Goal: Task Accomplishment & Management: Use online tool/utility

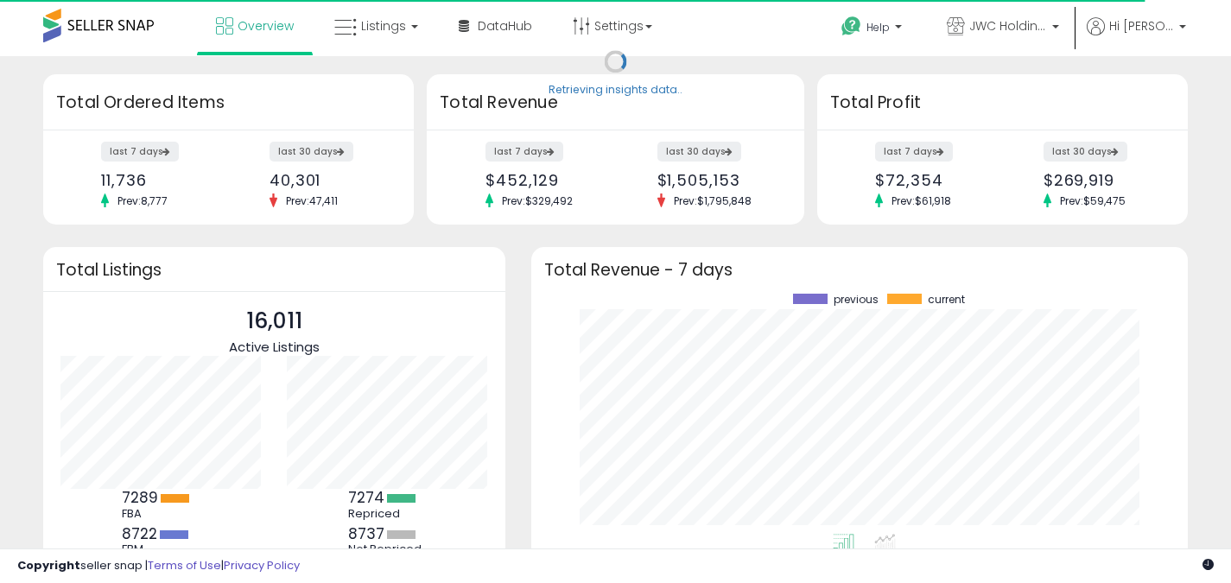
scroll to position [240, 622]
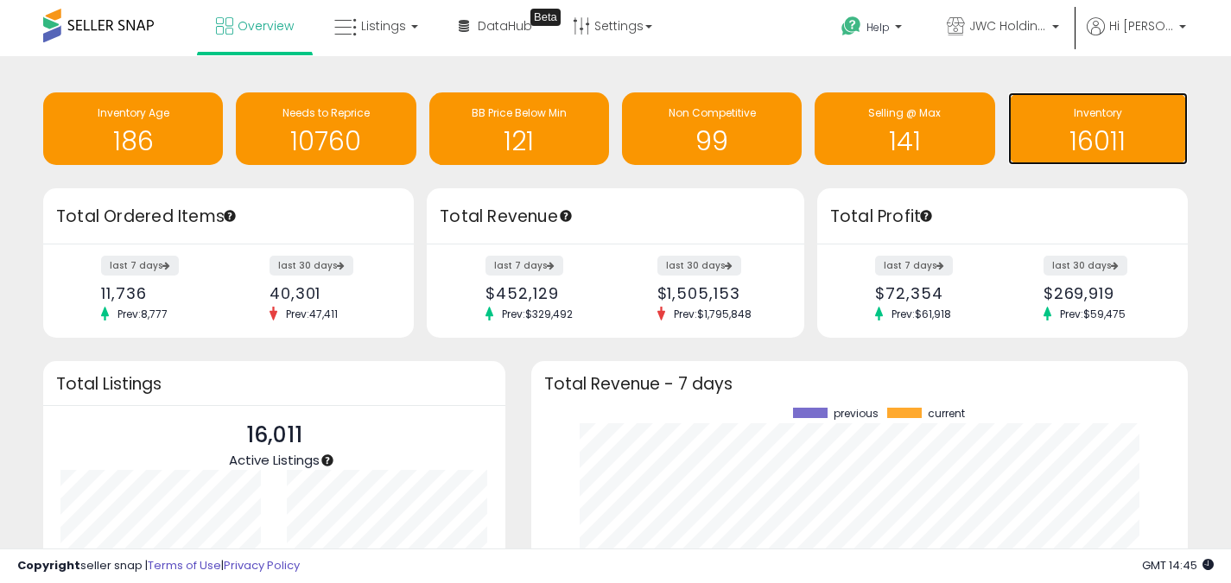
click at [1091, 136] on h1 "16011" at bounding box center [1097, 141] width 162 height 28
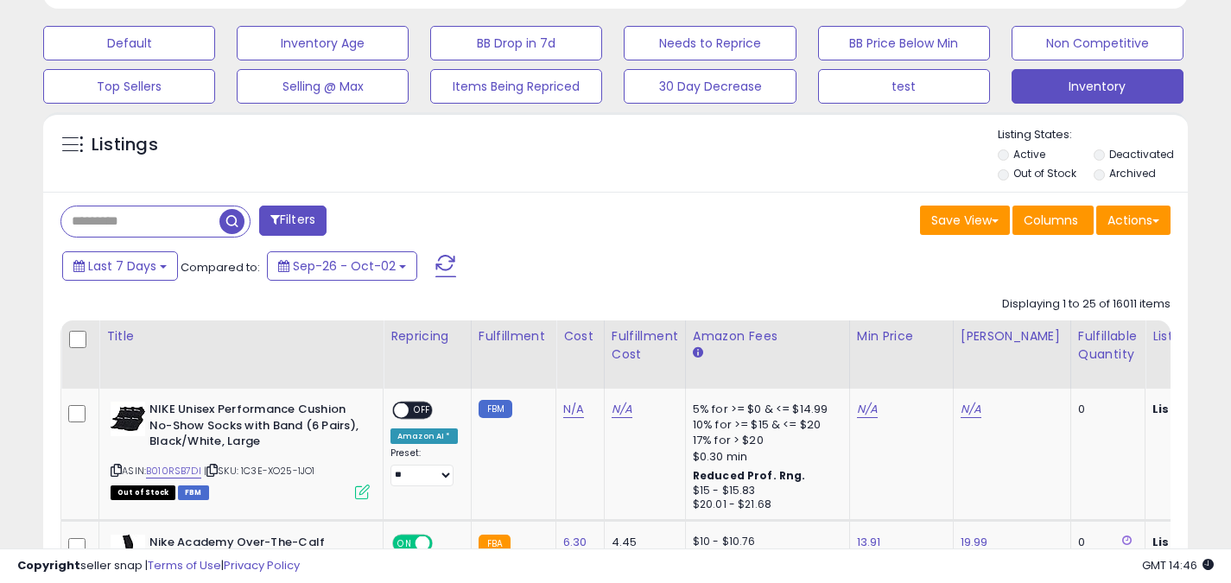
scroll to position [604, 0]
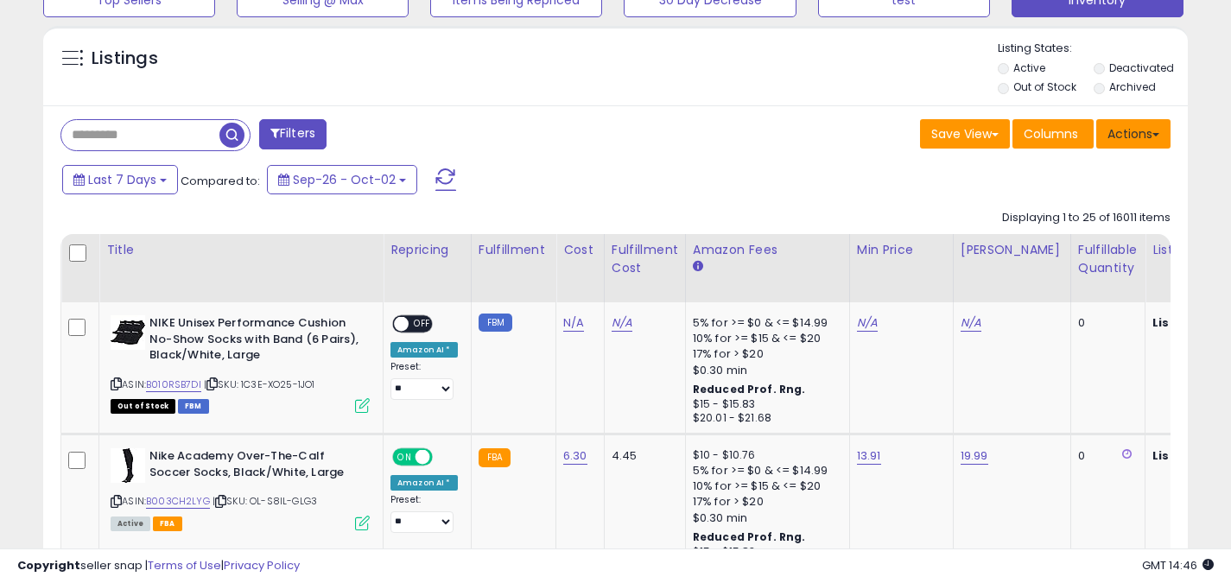
click at [1149, 142] on button "Actions" at bounding box center [1133, 133] width 74 height 29
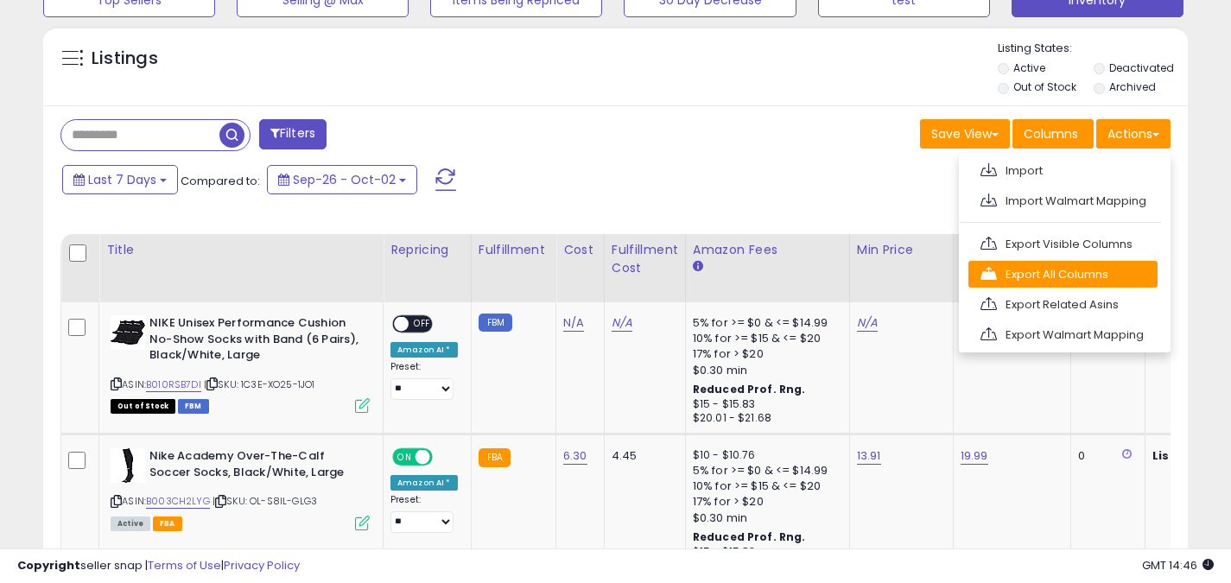
click at [1084, 275] on link "Export All Columns" at bounding box center [1062, 274] width 189 height 27
